Goal: Task Accomplishment & Management: Manage account settings

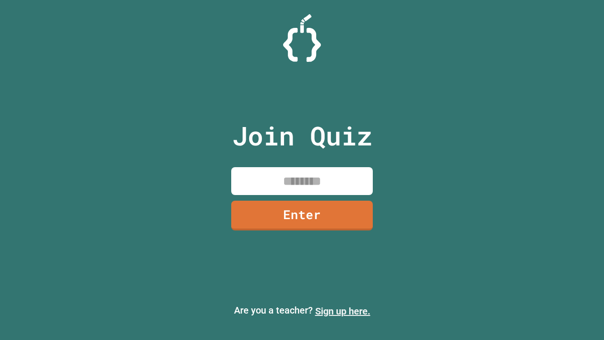
click at [343, 311] on link "Sign up here." at bounding box center [342, 310] width 55 height 11
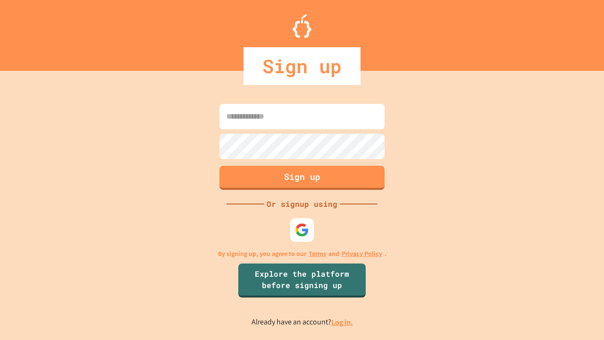
click at [343, 322] on link "Log in." at bounding box center [342, 322] width 22 height 10
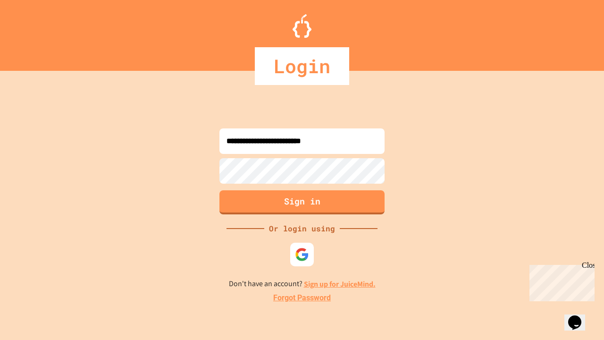
type input "**********"
